Goal: Transaction & Acquisition: Book appointment/travel/reservation

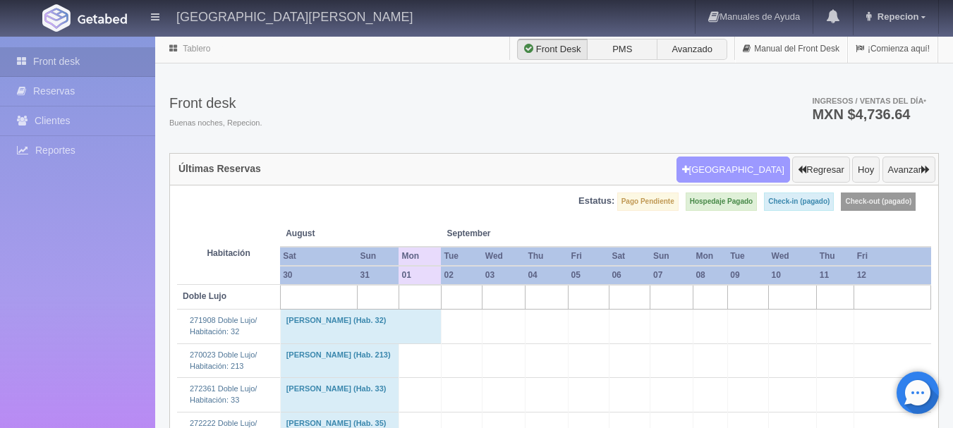
click at [743, 173] on button "[GEOGRAPHIC_DATA]" at bounding box center [734, 170] width 114 height 27
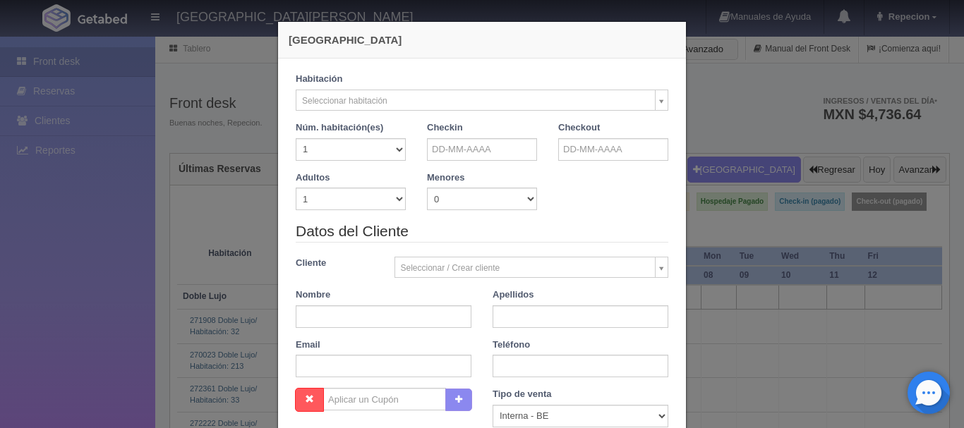
checkbox input "false"
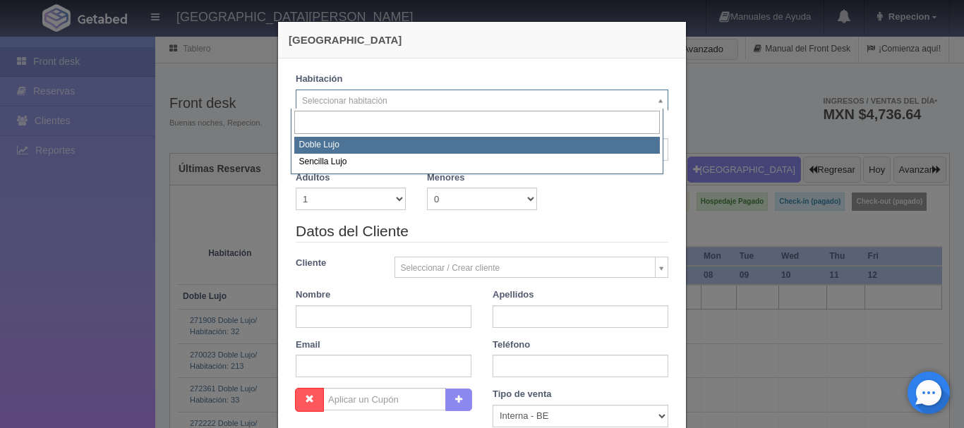
select select "577"
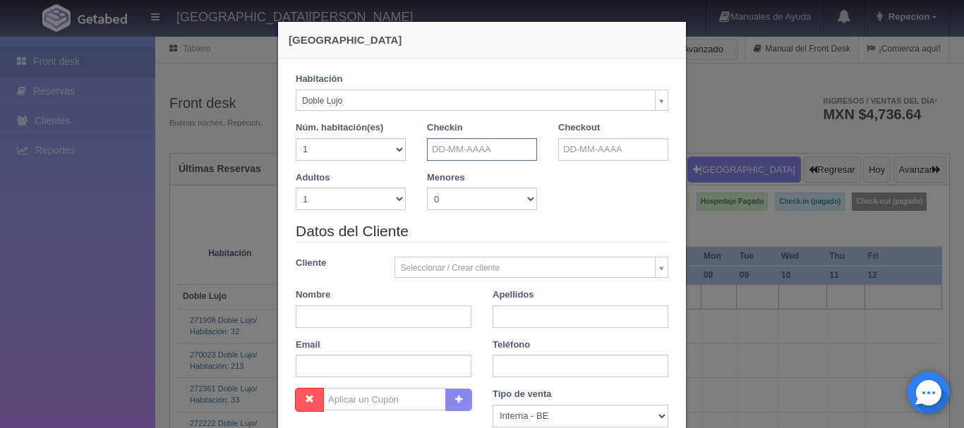
click at [485, 147] on input "text" at bounding box center [482, 149] width 110 height 23
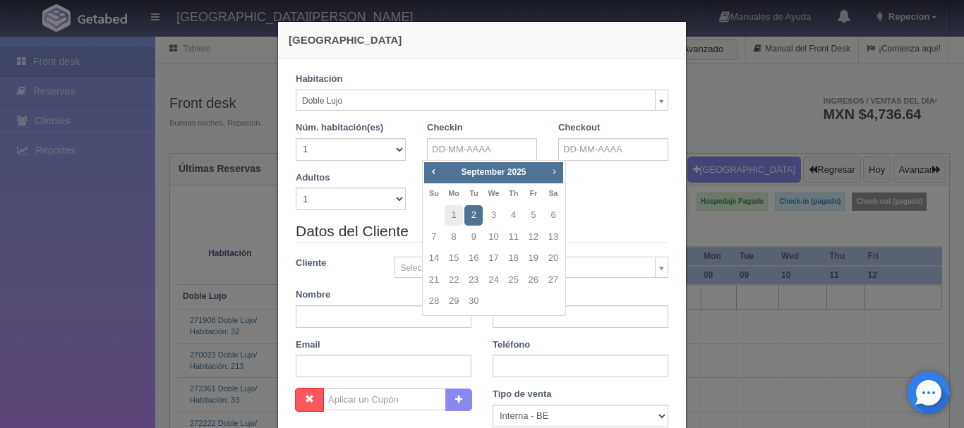
click at [555, 167] on span "Next" at bounding box center [553, 171] width 11 height 11
checkbox input "false"
click at [475, 258] on link "14" at bounding box center [473, 258] width 18 height 20
type input "14-10-2025"
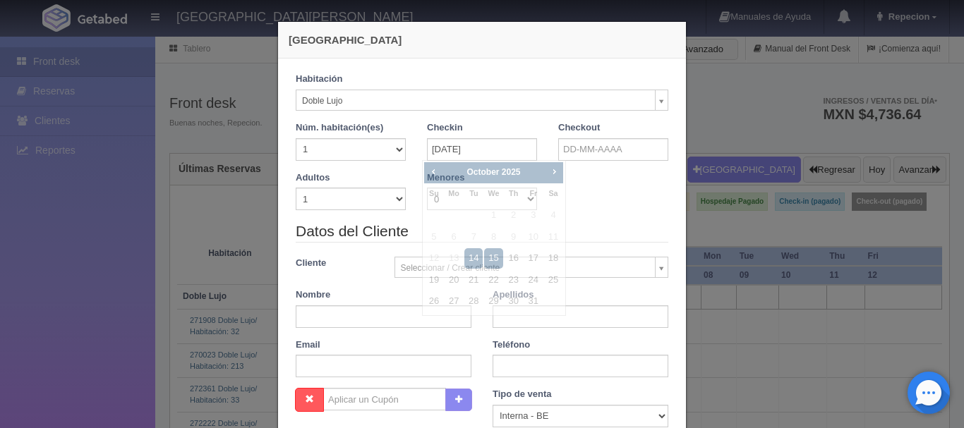
checkbox input "false"
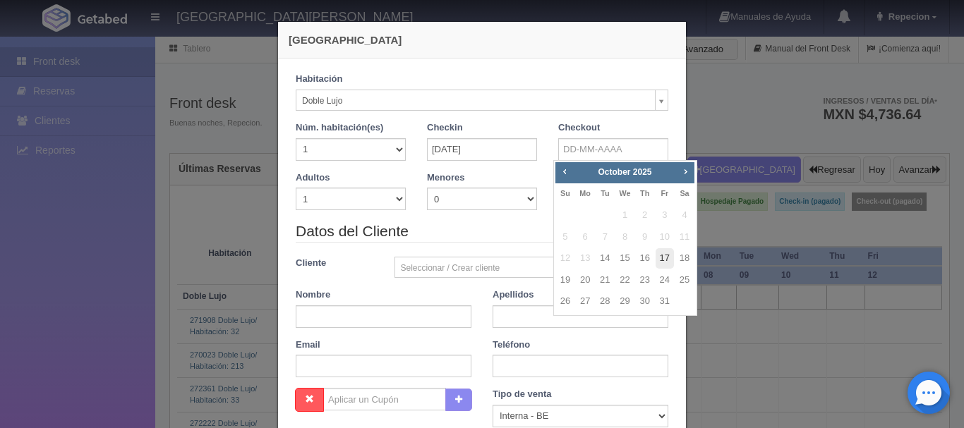
click at [662, 258] on link "17" at bounding box center [665, 258] width 18 height 20
type input "17-10-2025"
checkbox input "false"
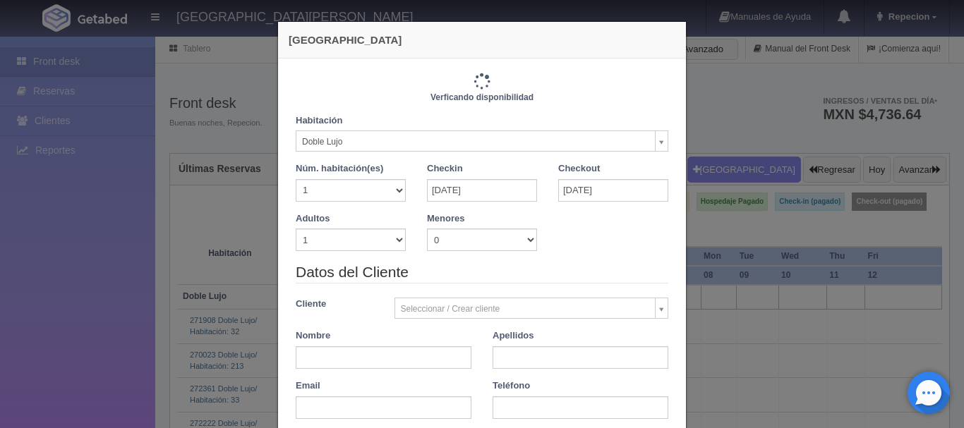
type input "3660.00"
checkbox input "false"
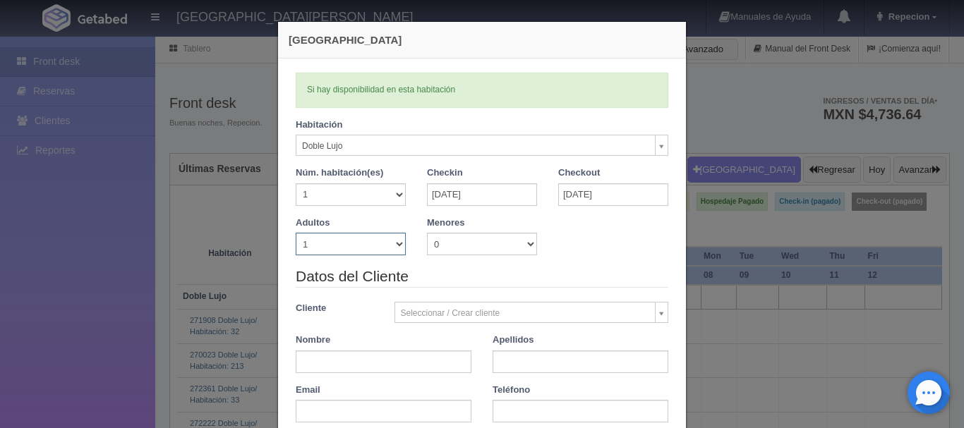
click at [390, 246] on select "1 2 3 4 5 6 7 8 9 10" at bounding box center [351, 244] width 110 height 23
select select "3"
click at [296, 233] on select "1 2 3 4 5 6 7 8 9 10" at bounding box center [351, 244] width 110 height 23
checkbox input "false"
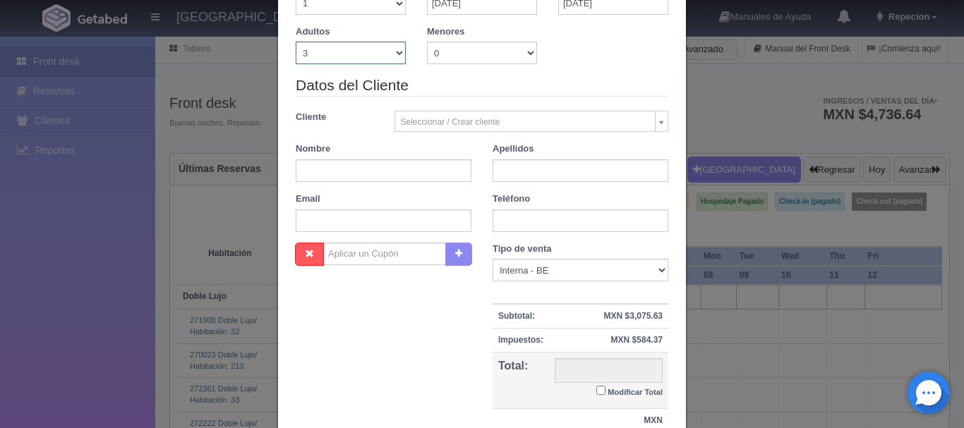
type input "4140.00"
checkbox input "false"
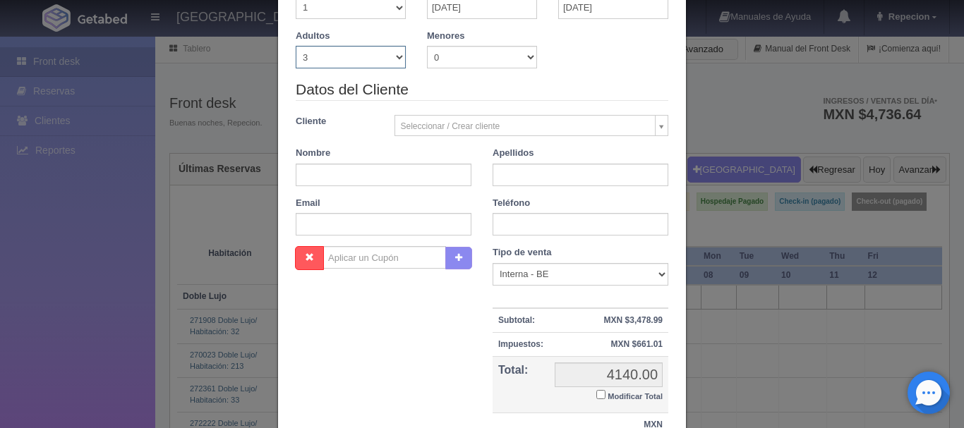
scroll to position [310, 0]
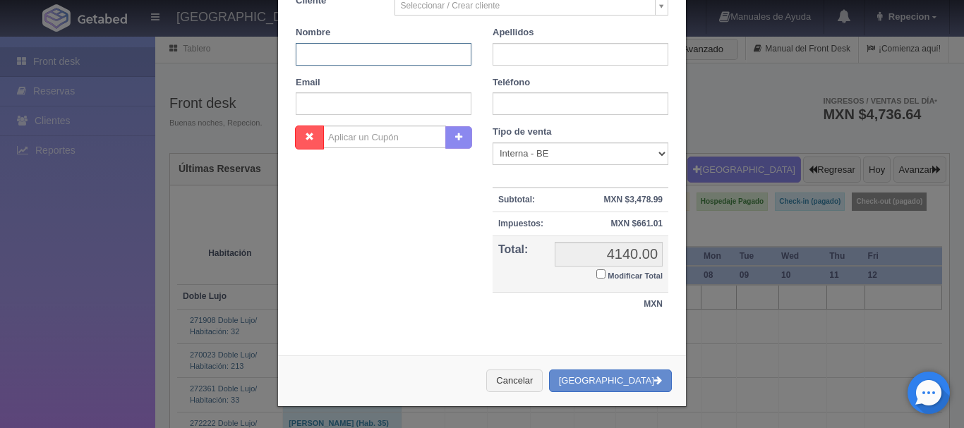
click at [334, 56] on input "text" at bounding box center [384, 54] width 176 height 23
click at [522, 52] on input "text" at bounding box center [581, 54] width 176 height 23
click at [384, 61] on input "adelina" at bounding box center [384, 54] width 176 height 23
type input "adelina esther"
click at [506, 47] on input "text" at bounding box center [581, 54] width 176 height 23
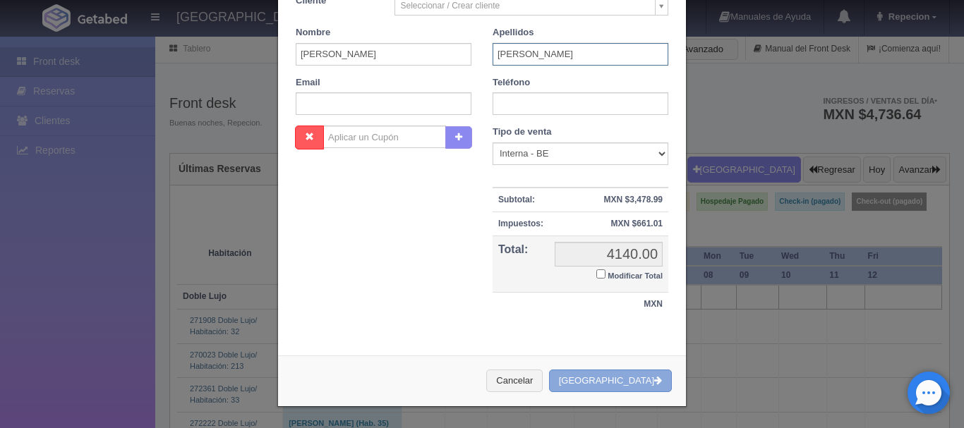
type input "navarrete"
click at [593, 382] on button "[GEOGRAPHIC_DATA]" at bounding box center [610, 381] width 123 height 23
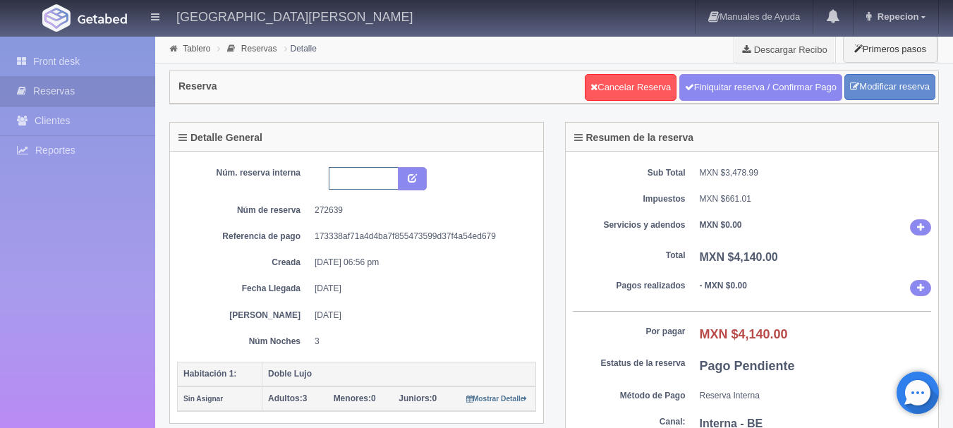
click at [349, 182] on input "text" at bounding box center [364, 178] width 70 height 23
type input "planta baja de preferencia"
click at [416, 183] on button "submit" at bounding box center [412, 179] width 29 height 24
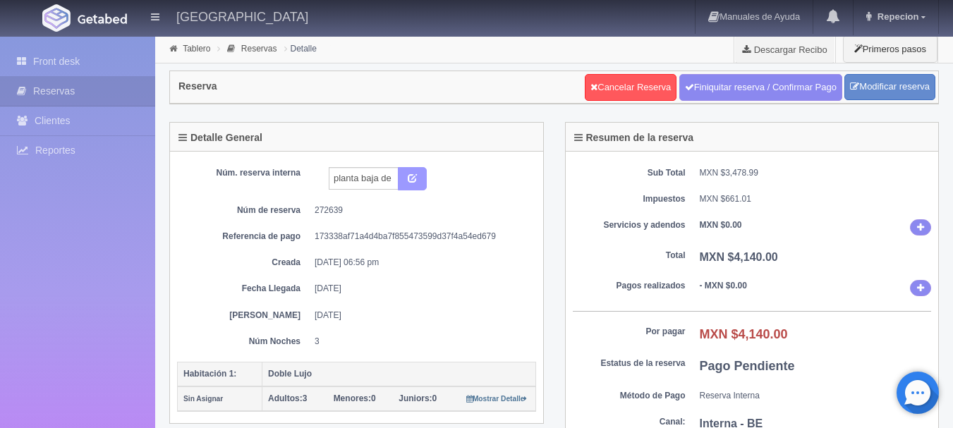
click at [416, 183] on button "submit" at bounding box center [412, 179] width 29 height 24
click at [86, 72] on link "Front desk" at bounding box center [77, 61] width 155 height 29
